Goal: Information Seeking & Learning: Learn about a topic

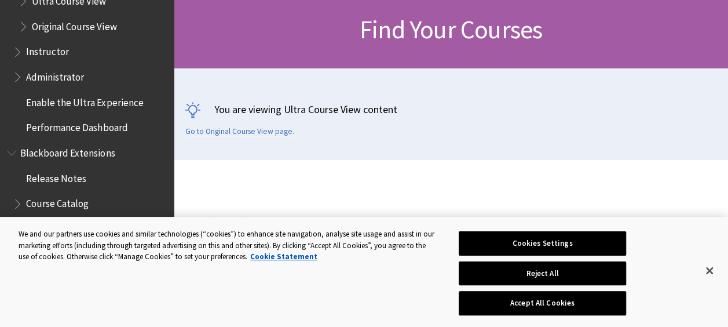
scroll to position [1358, 0]
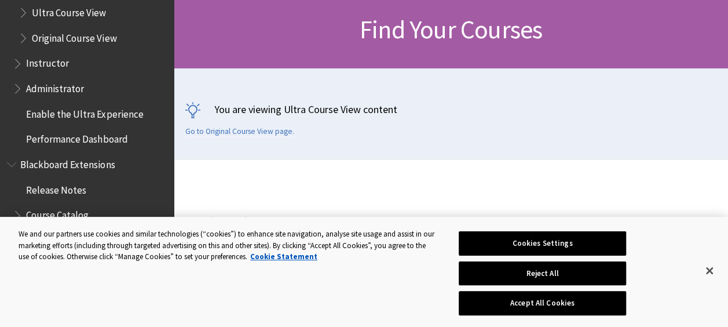
click at [47, 67] on span "Instructor" at bounding box center [47, 62] width 43 height 16
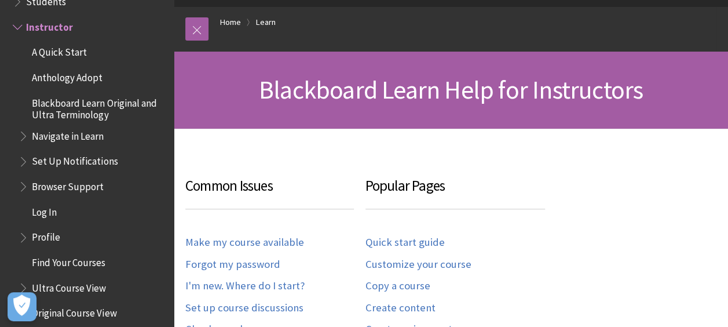
scroll to position [116, 0]
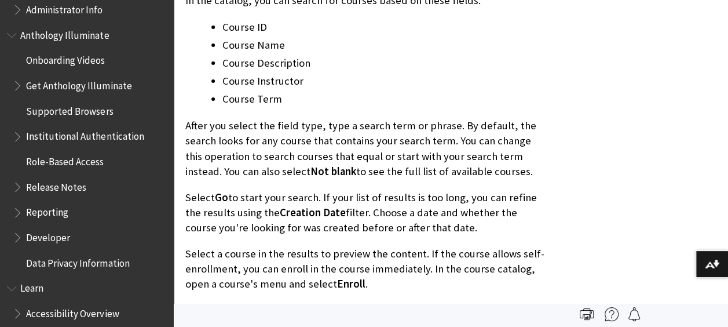
scroll to position [2143, 0]
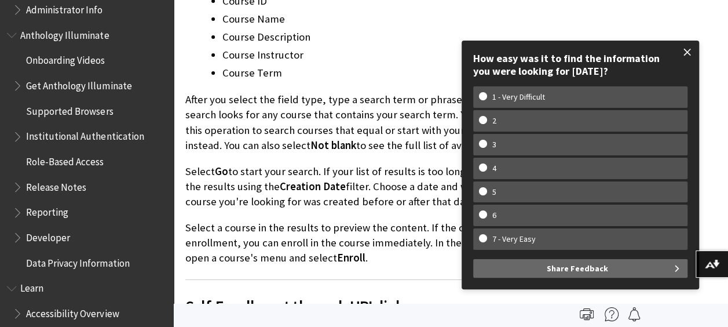
click at [686, 52] on span at bounding box center [687, 52] width 24 height 24
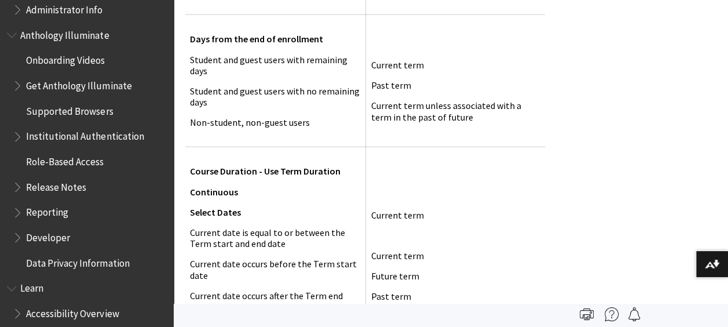
scroll to position [1390, 0]
